Goal: Use online tool/utility: Use online tool/utility

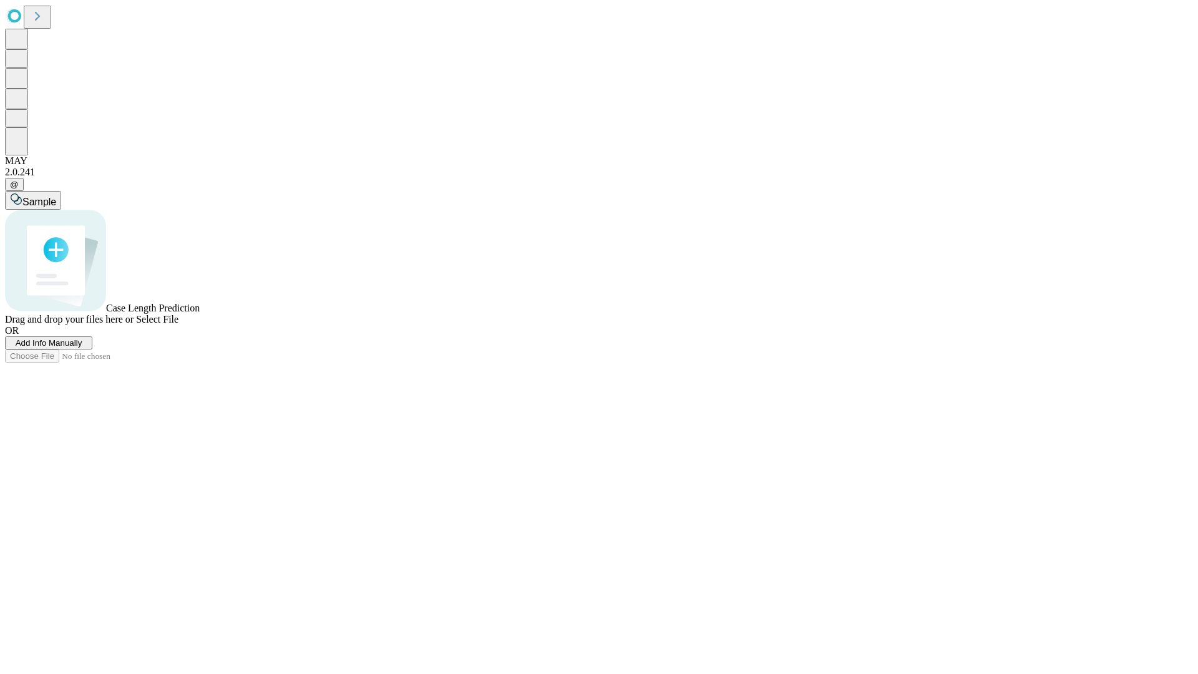
click at [178, 325] on span "Select File" at bounding box center [157, 319] width 42 height 11
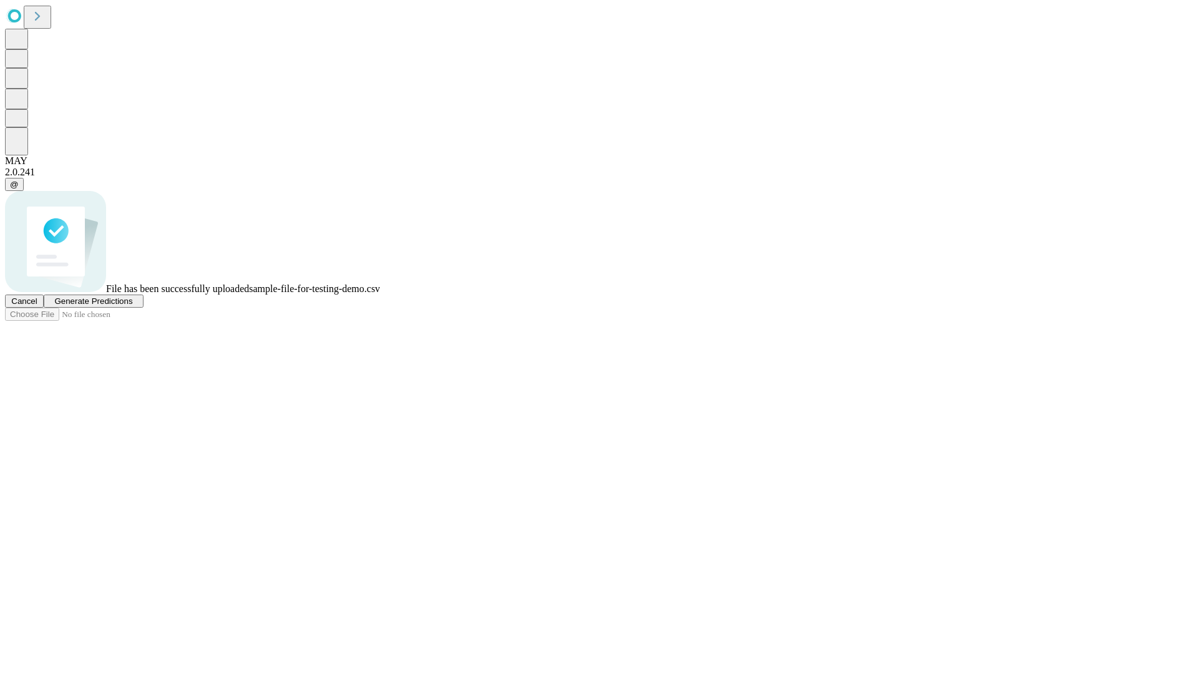
click at [132, 306] on span "Generate Predictions" at bounding box center [93, 300] width 78 height 9
